Goal: Entertainment & Leisure: Consume media (video, audio)

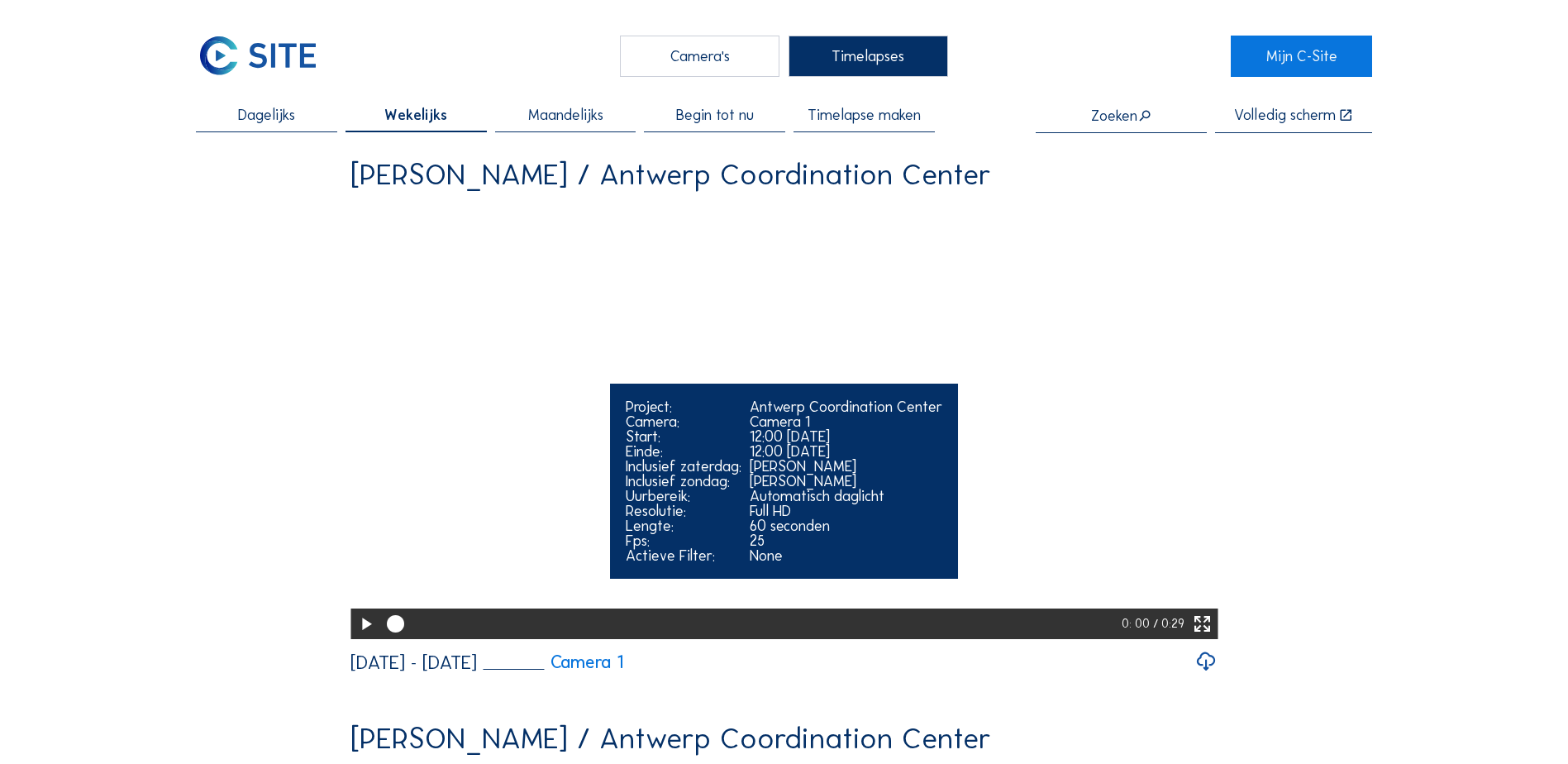
click at [363, 637] on icon at bounding box center [365, 624] width 20 height 26
